Goal: Task Accomplishment & Management: Use online tool/utility

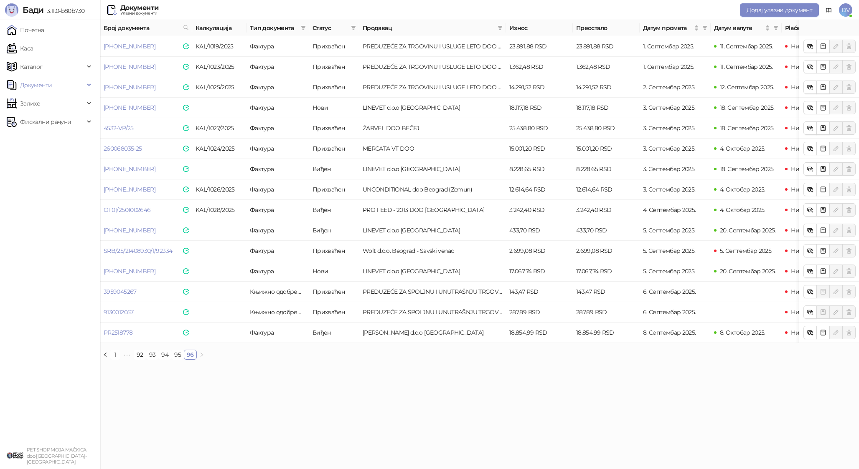
click at [46, 38] on ul "Почетна Каса Каталог Документи Залихе Фискални рачуни" at bounding box center [50, 231] width 100 height 422
click at [44, 32] on link "Почетна" at bounding box center [26, 30] width 38 height 17
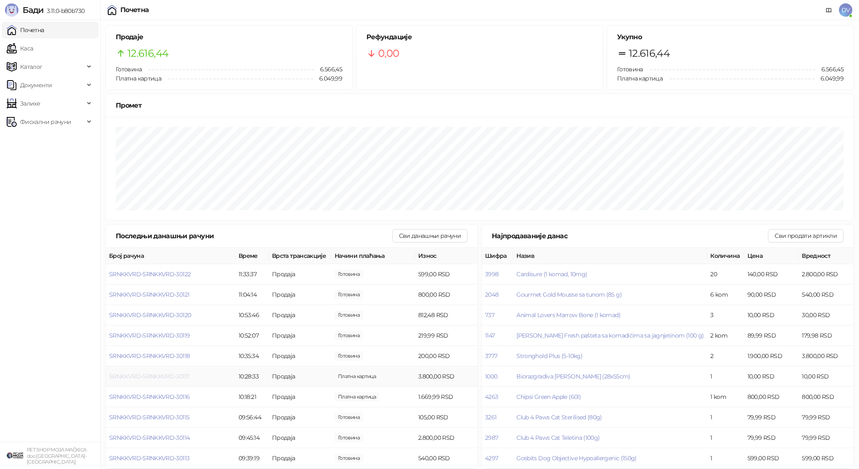
click at [167, 376] on span "SRNKKVRD-SRNKKVRD-30117" at bounding box center [149, 377] width 80 height 8
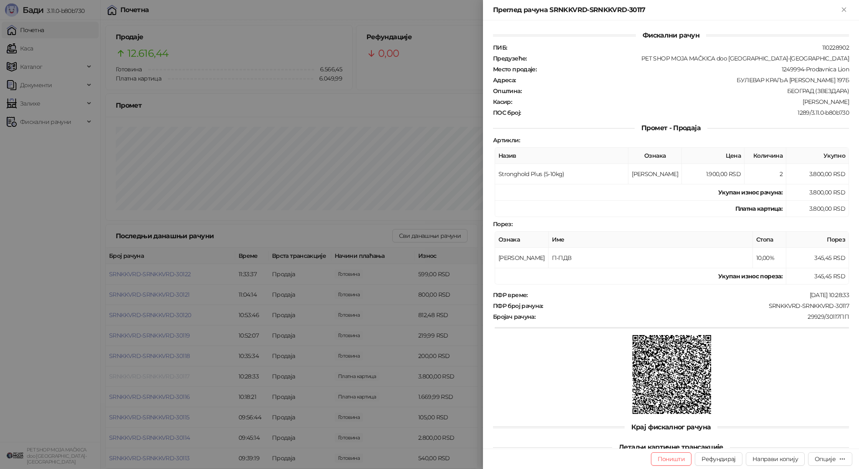
click at [167, 376] on div at bounding box center [429, 234] width 859 height 469
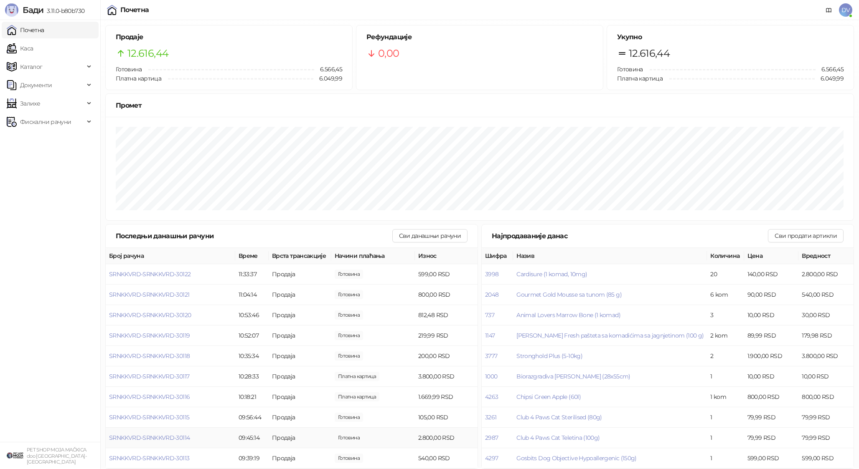
click at [166, 441] on td "SRNKKVRD-SRNKKVRD-30114" at bounding box center [170, 438] width 129 height 20
click at [172, 434] on td "SRNKKVRD-SRNKKVRD-30114" at bounding box center [170, 438] width 129 height 20
click at [172, 435] on span "SRNKKVRD-SRNKKVRD-30114" at bounding box center [149, 438] width 81 height 8
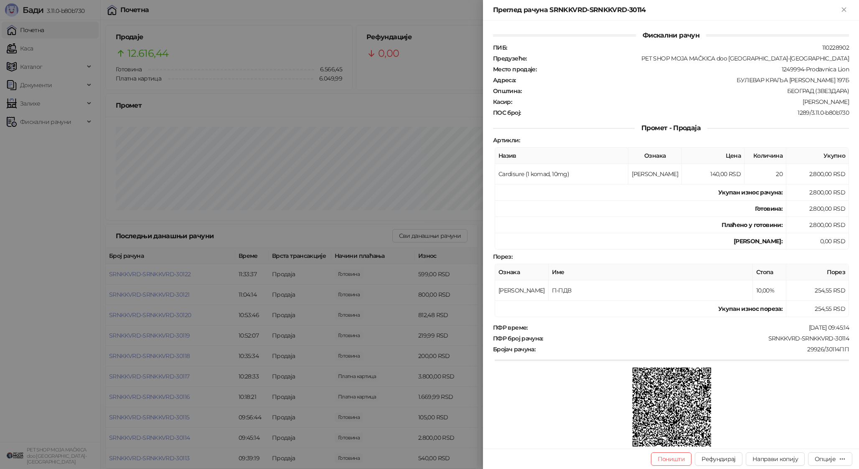
click at [42, 39] on div at bounding box center [429, 234] width 859 height 469
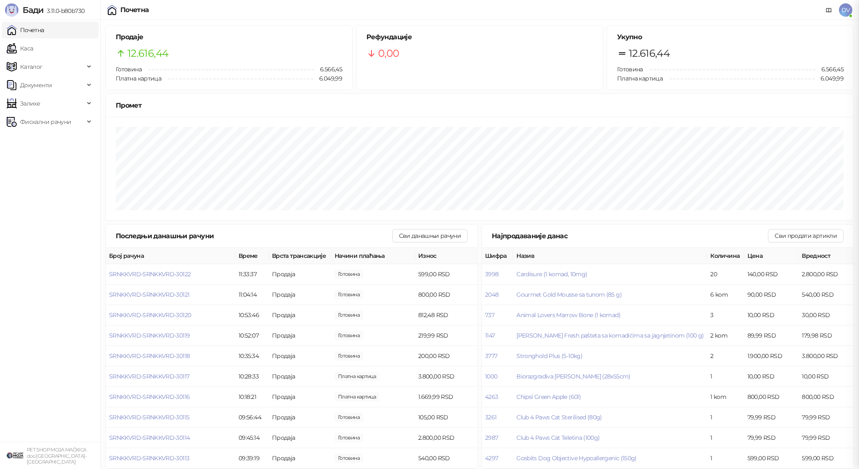
click at [39, 49] on div at bounding box center [429, 234] width 859 height 469
click at [33, 43] on link "Каса" at bounding box center [20, 48] width 26 height 17
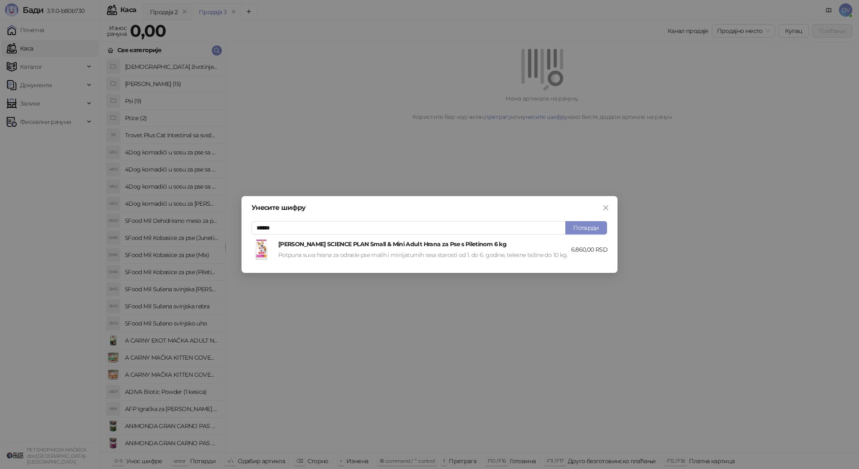
type input "******"
